Goal: Transaction & Acquisition: Purchase product/service

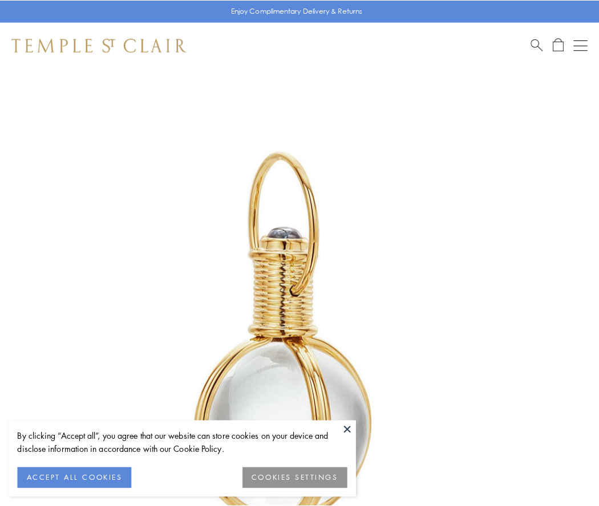
scroll to position [298, 0]
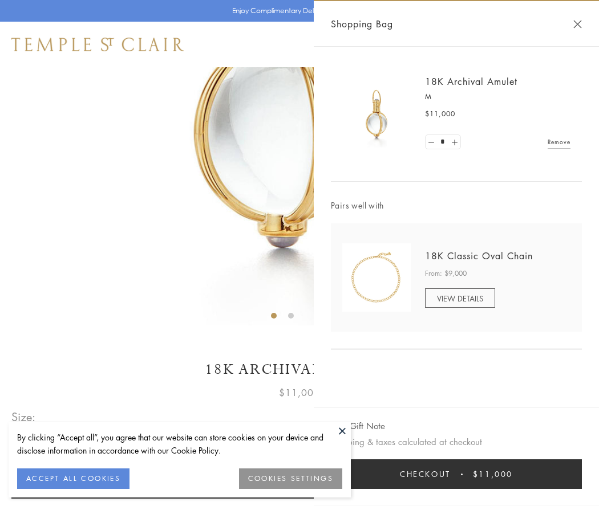
click at [456, 474] on button "Checkout $11,000" at bounding box center [456, 474] width 251 height 30
